Goal: Task Accomplishment & Management: Complete application form

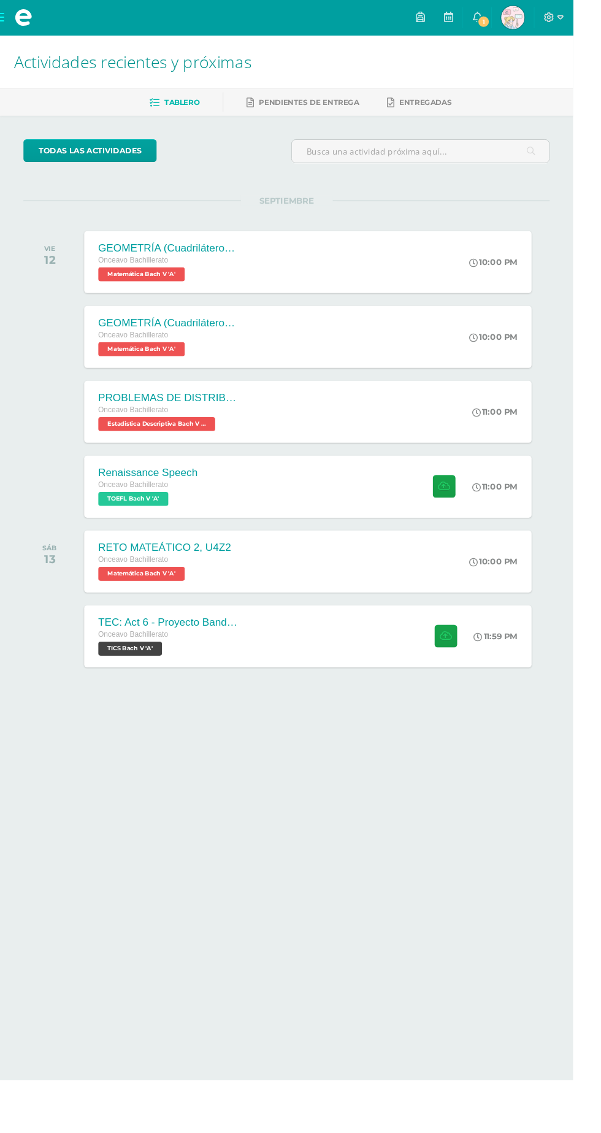
click at [307, 526] on div "Renaissance Speech Onceavo Bachillerato TOEFL Bach V 'A' 11:00 PM Renaissance S…" at bounding box center [322, 510] width 469 height 65
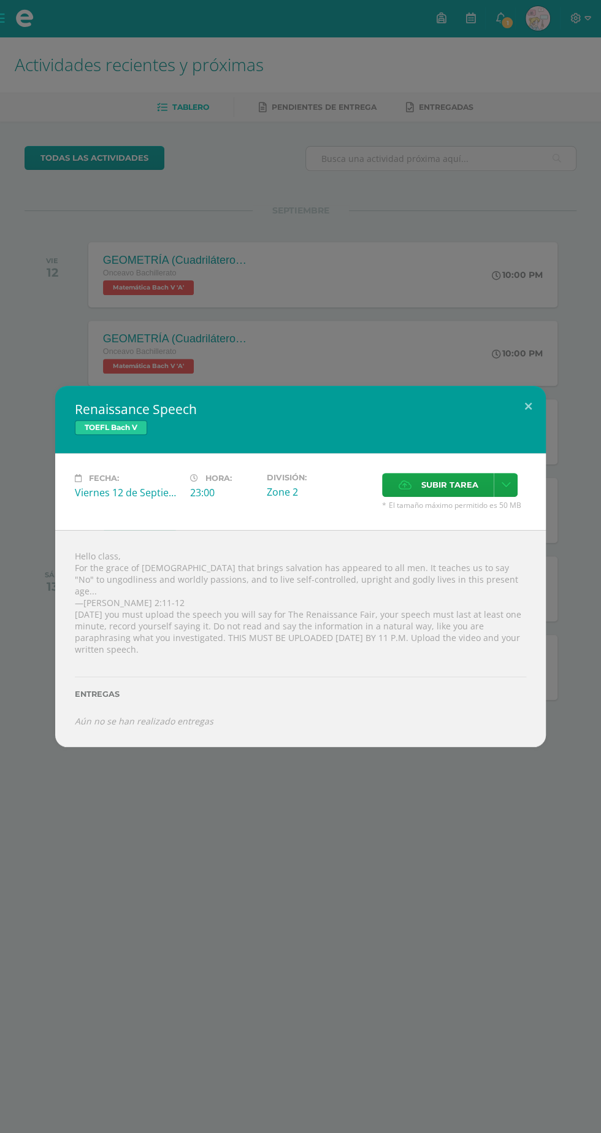
click at [457, 496] on span "Subir tarea" at bounding box center [449, 485] width 57 height 23
click at [0, 0] on input "Subir tarea" at bounding box center [0, 0] width 0 height 0
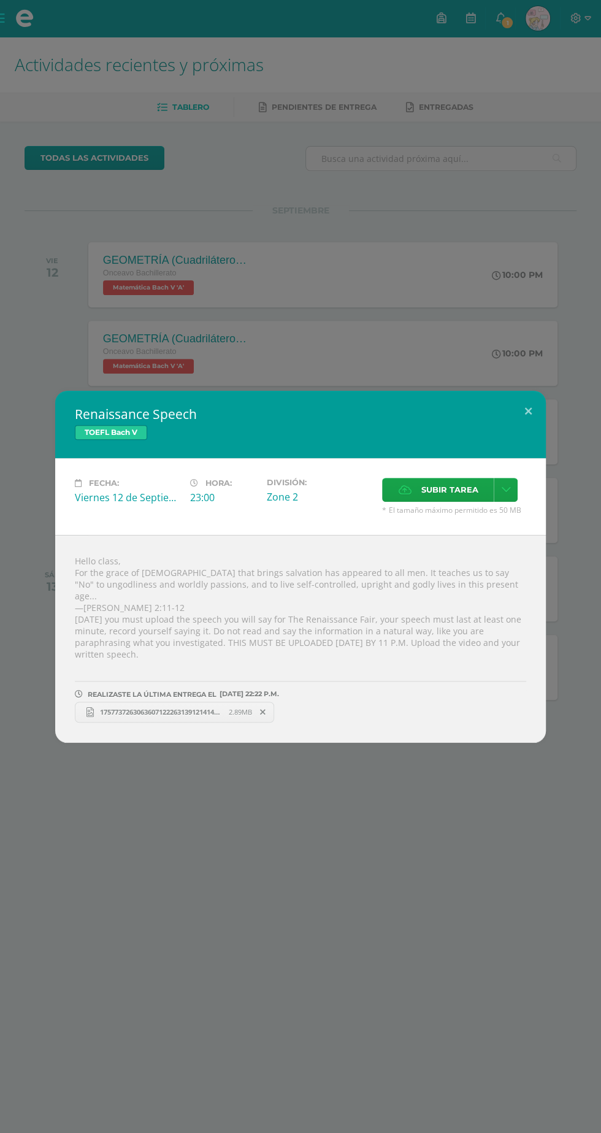
click at [150, 707] on span "17577372630636071222631391214141.jpg" at bounding box center [161, 711] width 135 height 9
click at [428, 501] on span "Subir tarea" at bounding box center [449, 490] width 57 height 23
click at [0, 0] on input "Subir tarea" at bounding box center [0, 0] width 0 height 0
click at [528, 423] on button at bounding box center [528, 412] width 35 height 42
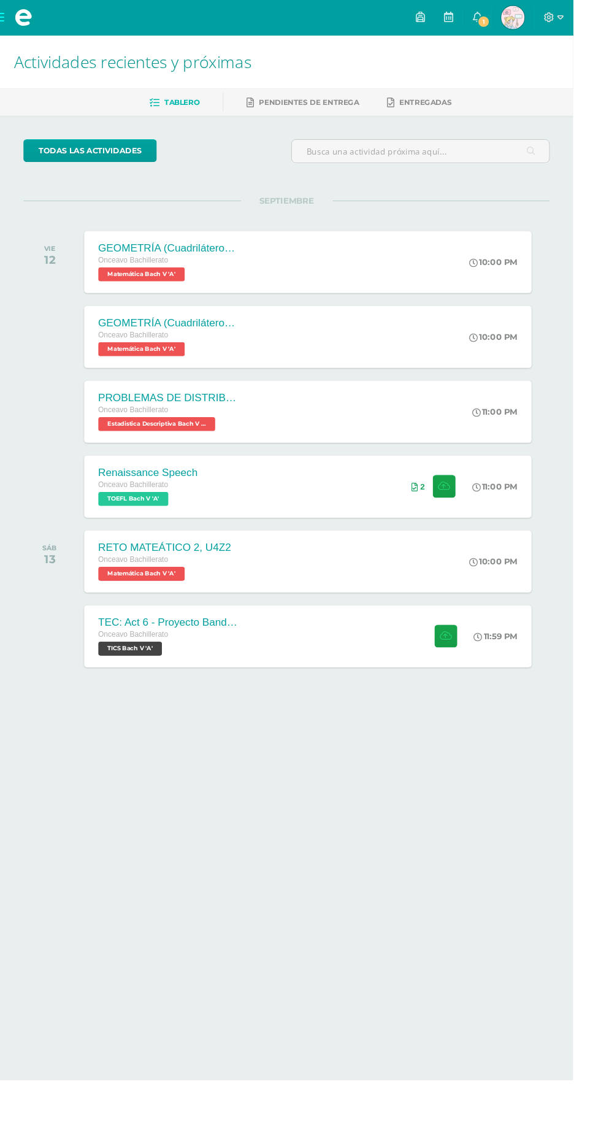
click at [515, 18] on link "1" at bounding box center [500, 18] width 29 height 37
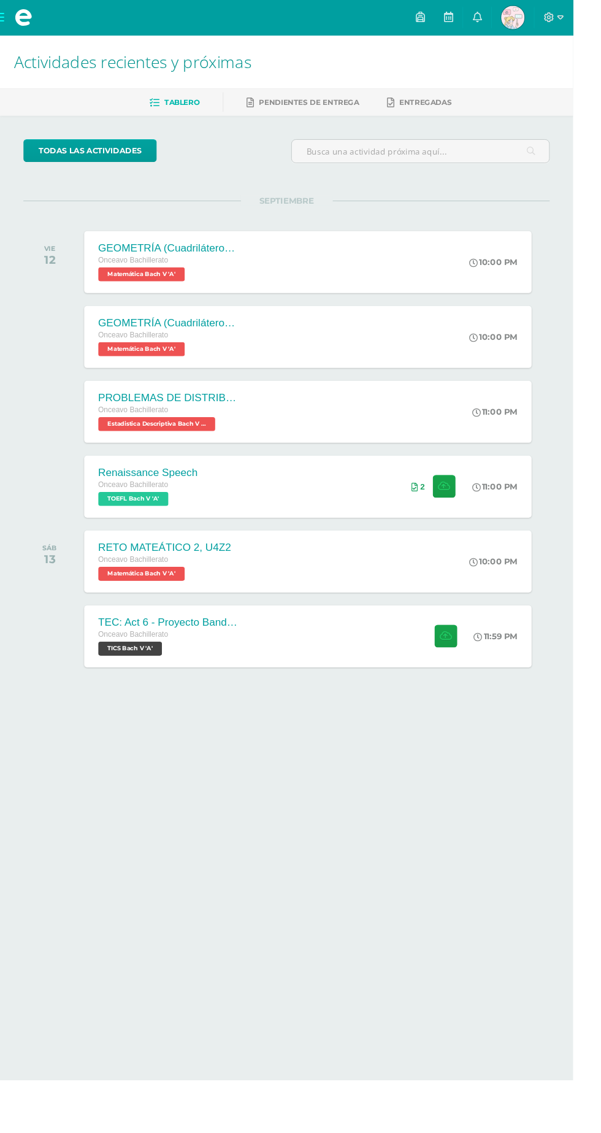
click at [601, 504] on html "Mis cursos Archivos Cerrar panel Biología [PERSON_NAME] V Onceavo Bachillerato …" at bounding box center [300, 388] width 601 height 777
click at [345, 654] on div "TEC: Act 6 - Proyecto Bandera Verde Onceavo Bachillerato TICS [PERSON_NAME] V '…" at bounding box center [322, 667] width 469 height 65
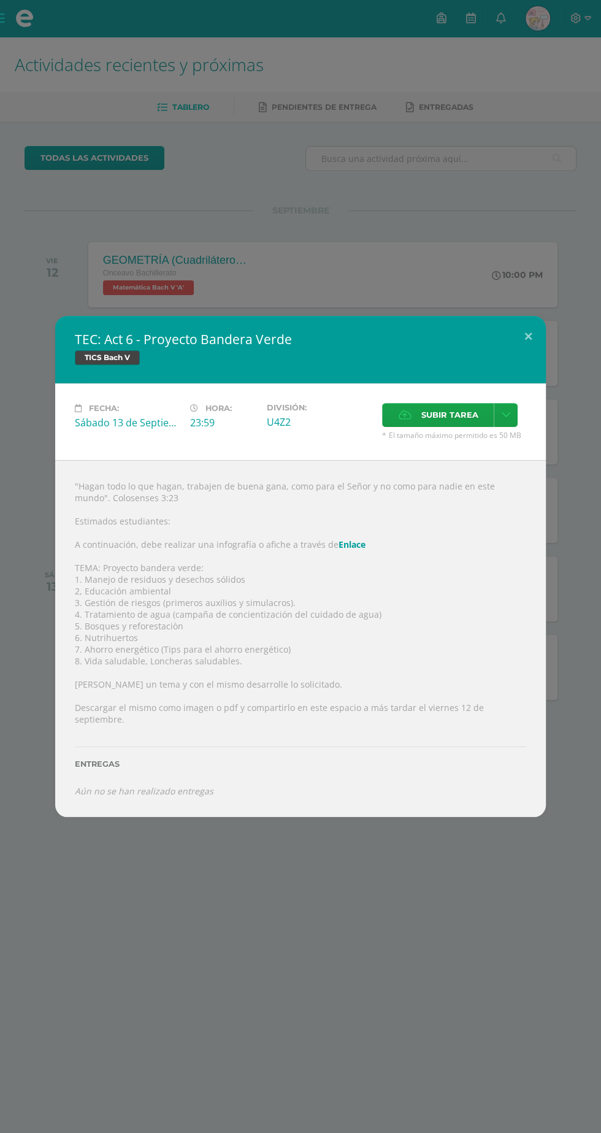
click at [354, 549] on link "Enlace" at bounding box center [352, 545] width 27 height 12
click at [528, 341] on button at bounding box center [528, 337] width 35 height 42
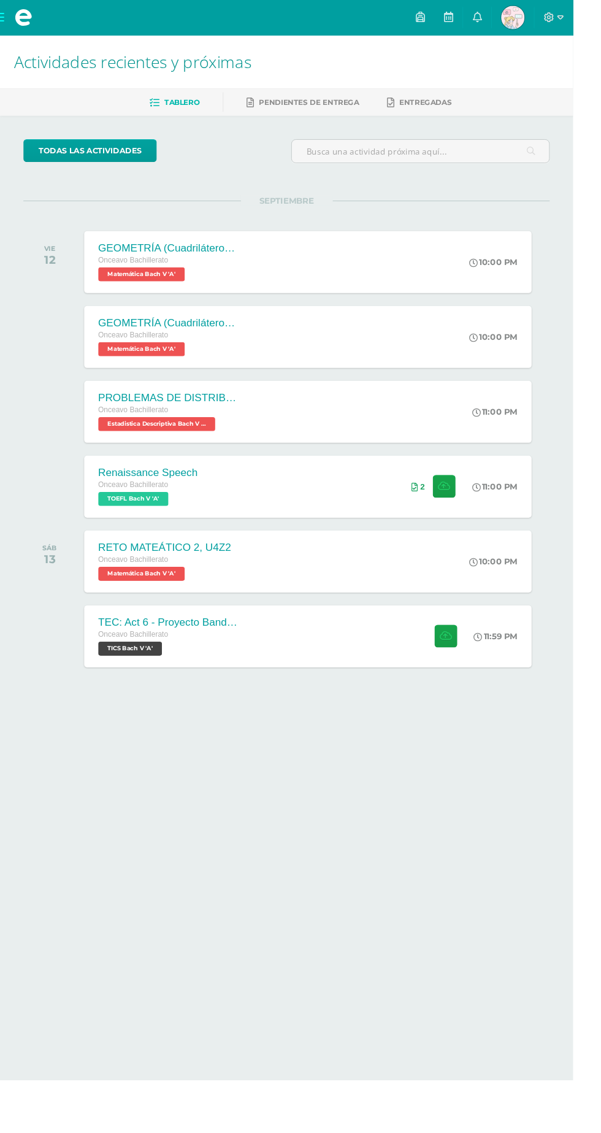
click at [13, 25] on span at bounding box center [24, 18] width 49 height 37
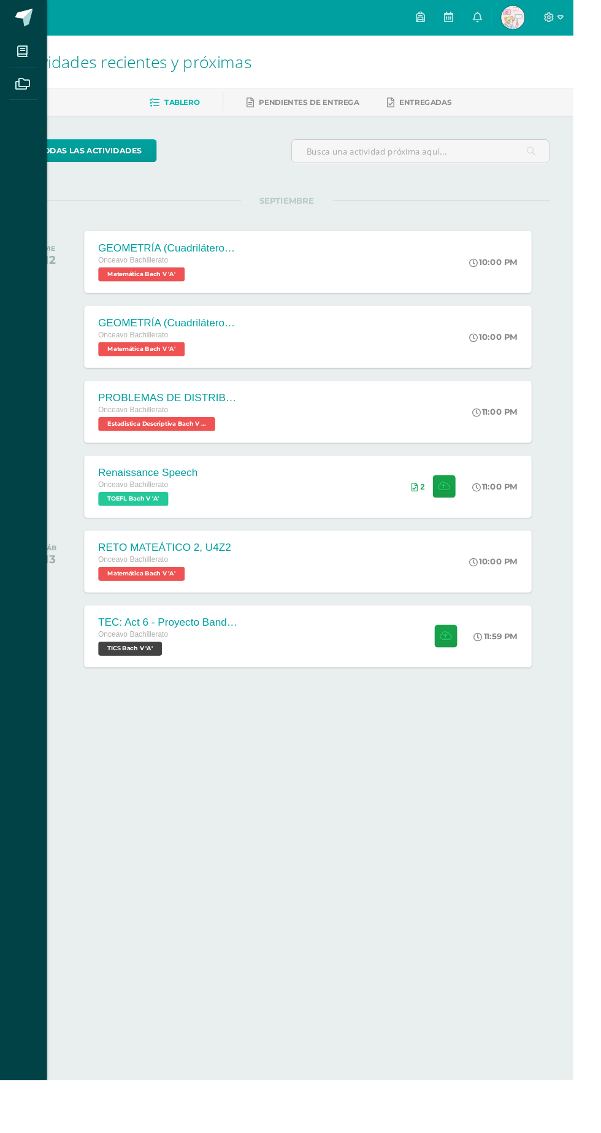
click at [22, 56] on icon at bounding box center [23, 54] width 11 height 12
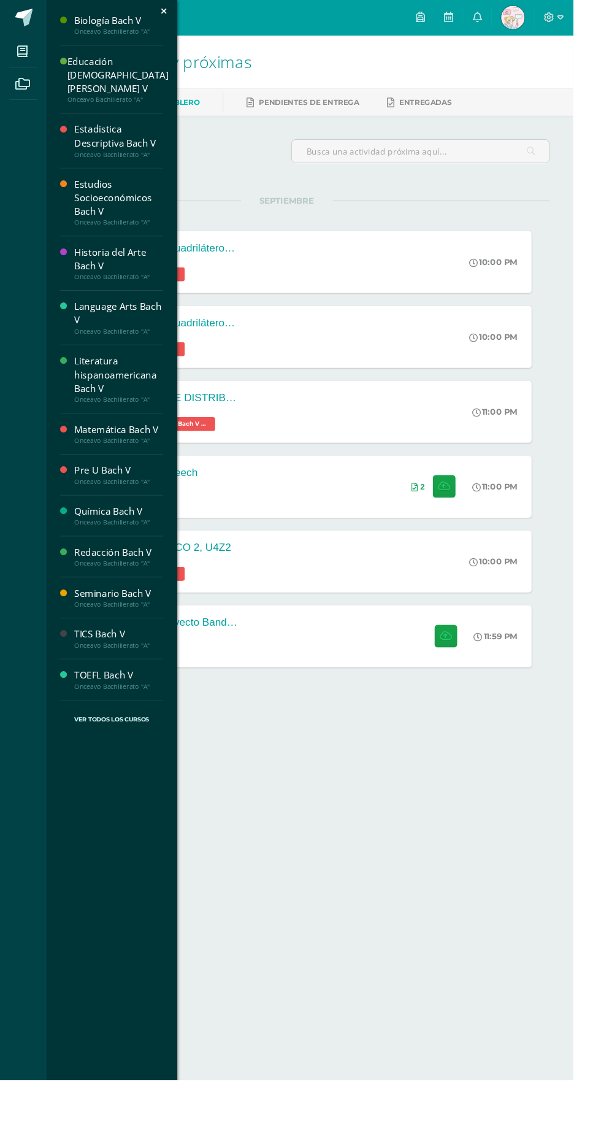
click at [42, 17] on span at bounding box center [68, 19] width 58 height 26
